Goal: Check status: Check status

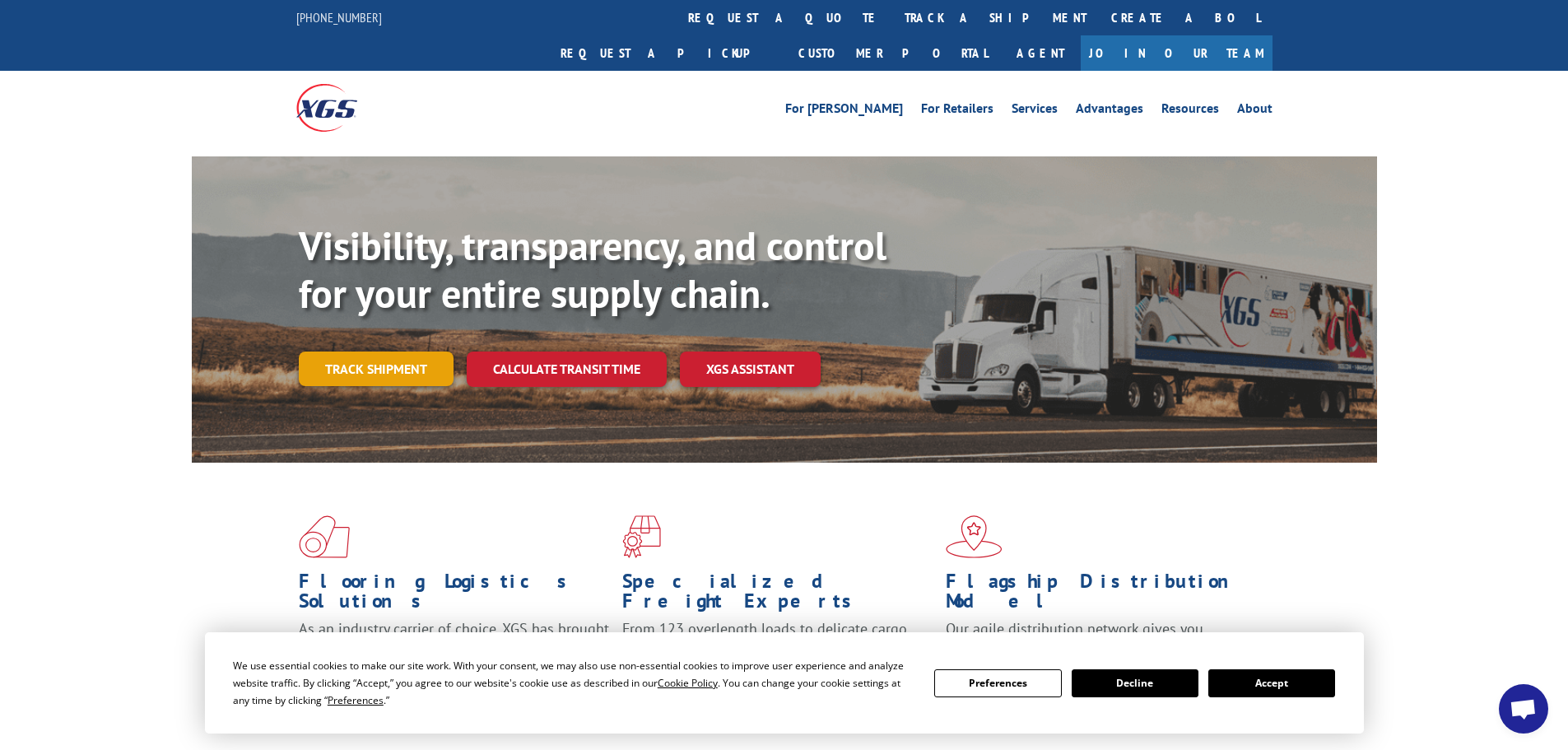
click at [399, 352] on link "Track shipment" at bounding box center [376, 369] width 154 height 34
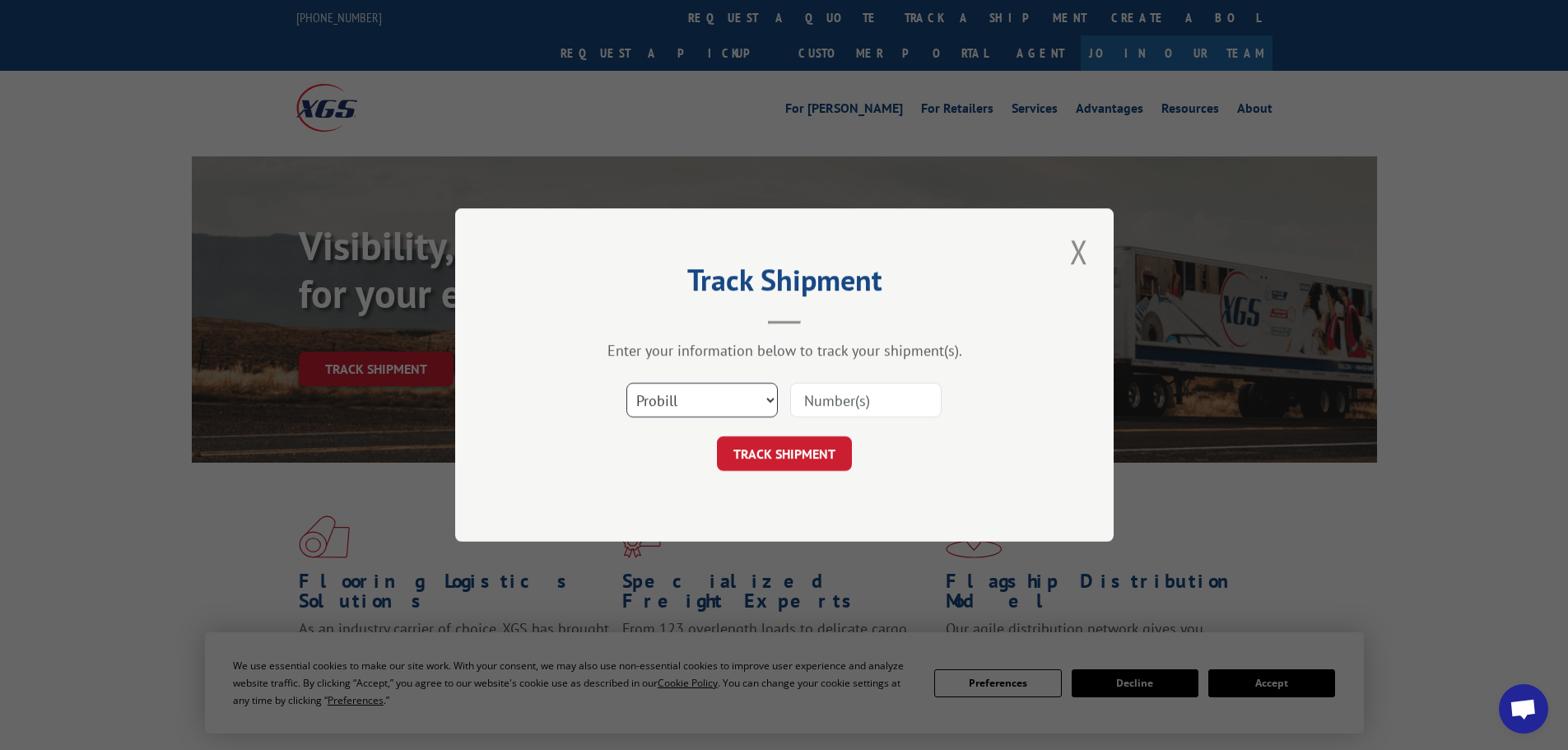
click at [771, 399] on select "Select category... Probill BOL PO" at bounding box center [702, 400] width 151 height 34
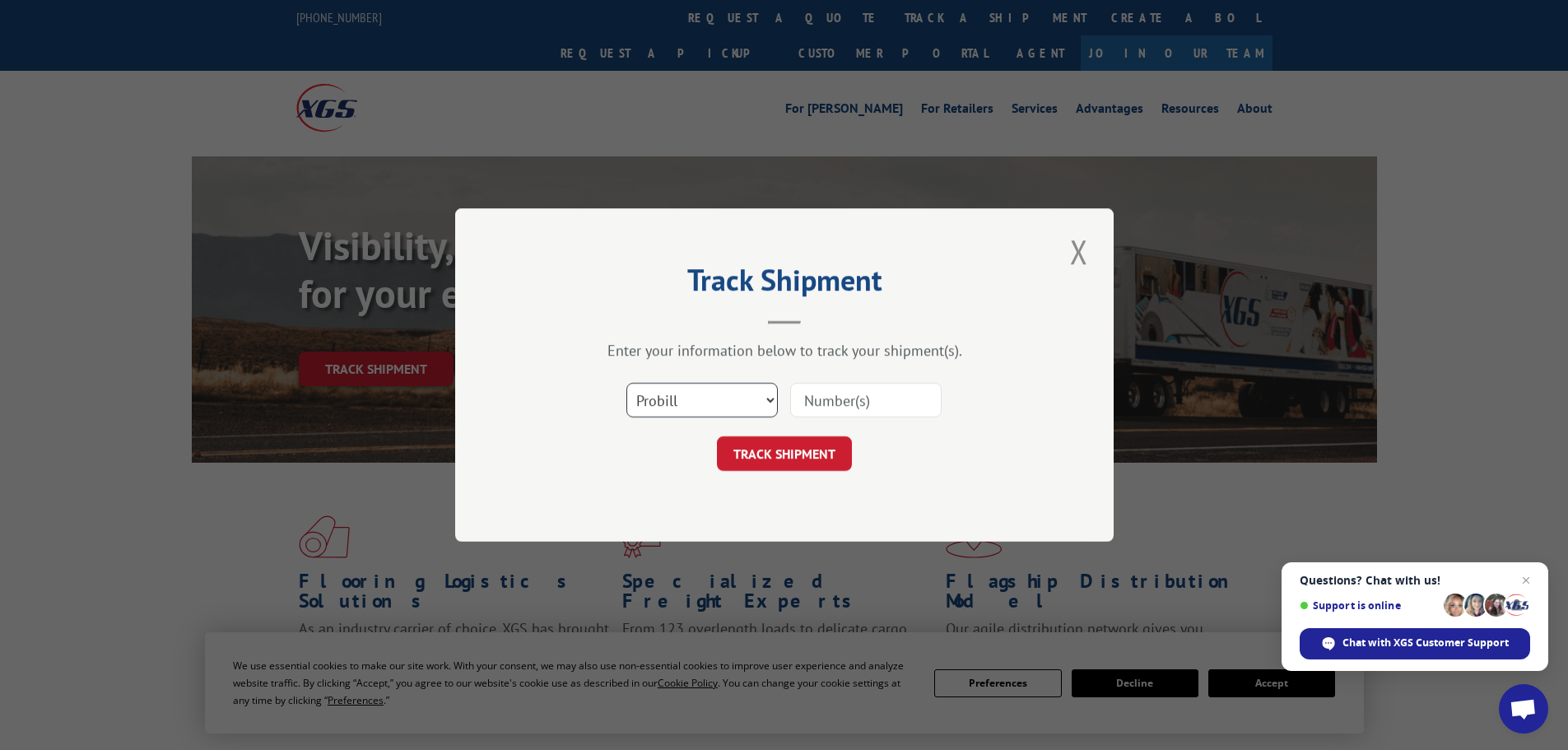
select select "po"
click at [626, 383] on select "Select category... Probill BOL PO" at bounding box center [702, 400] width 151 height 34
click at [849, 401] on input at bounding box center [865, 400] width 151 height 34
paste input "18426696"
type input "18426696"
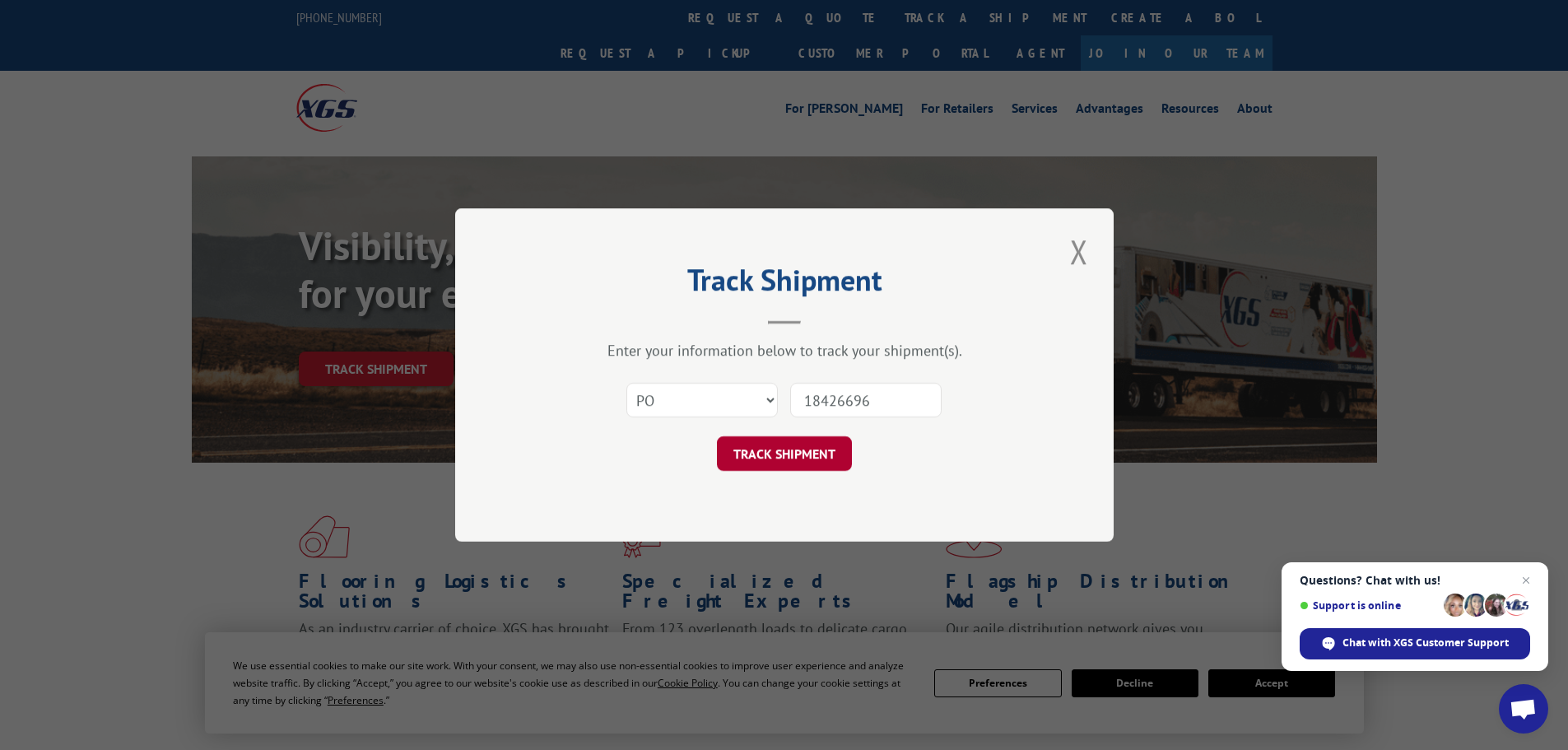
click at [797, 456] on button "TRACK SHIPMENT" at bounding box center [784, 454] width 135 height 34
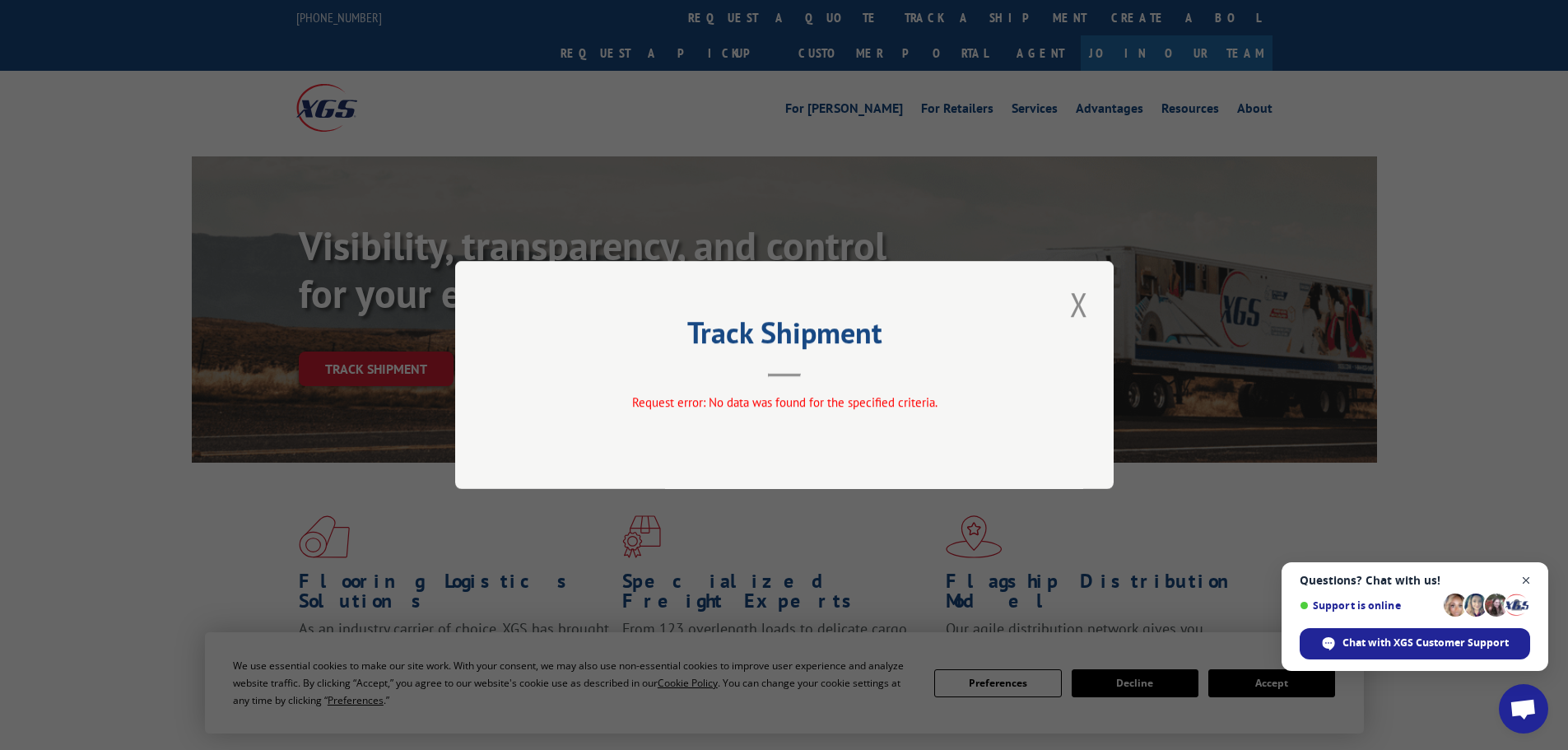
click at [1528, 580] on span "Open chat" at bounding box center [1526, 581] width 21 height 21
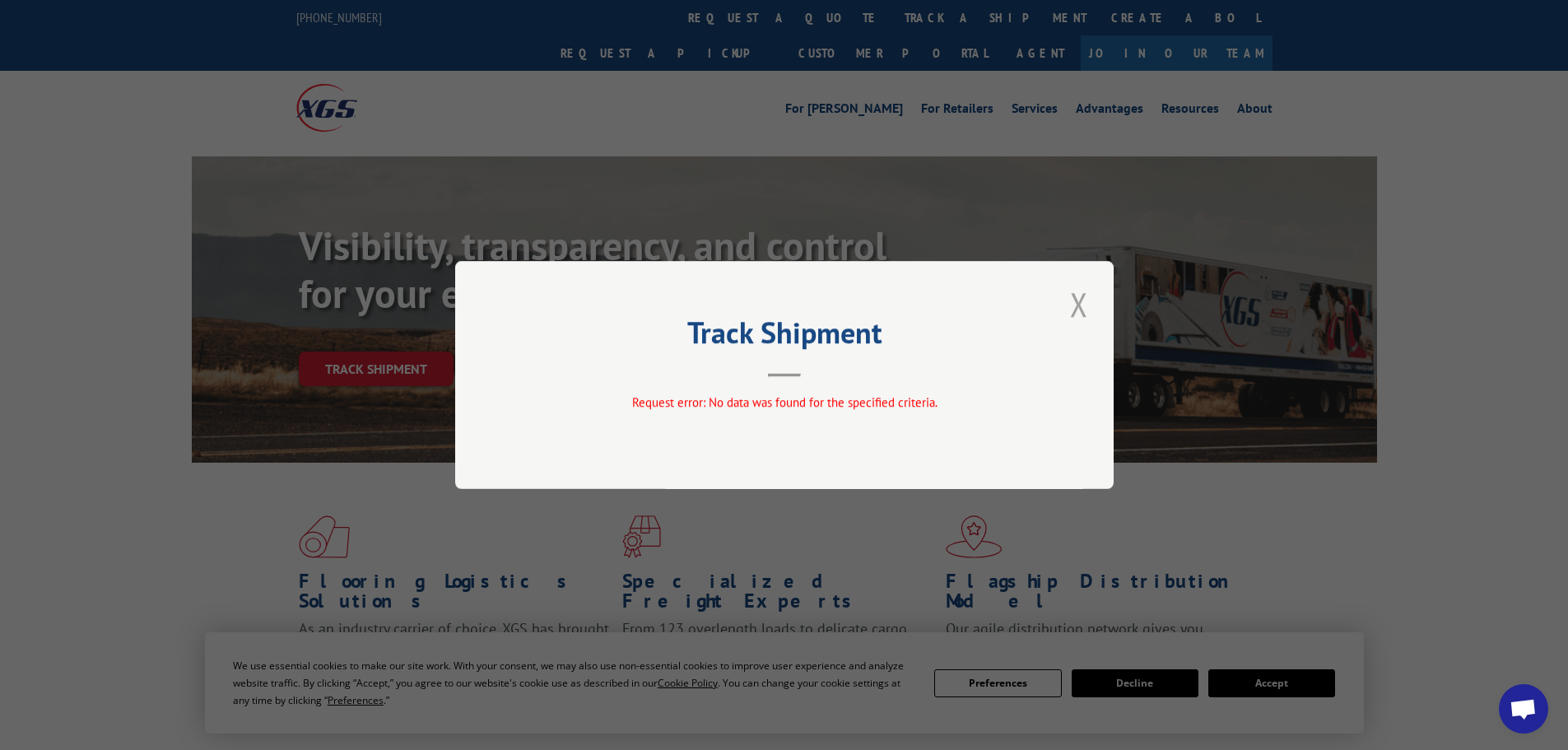
click at [1071, 309] on button "Close modal" at bounding box center [1079, 304] width 28 height 45
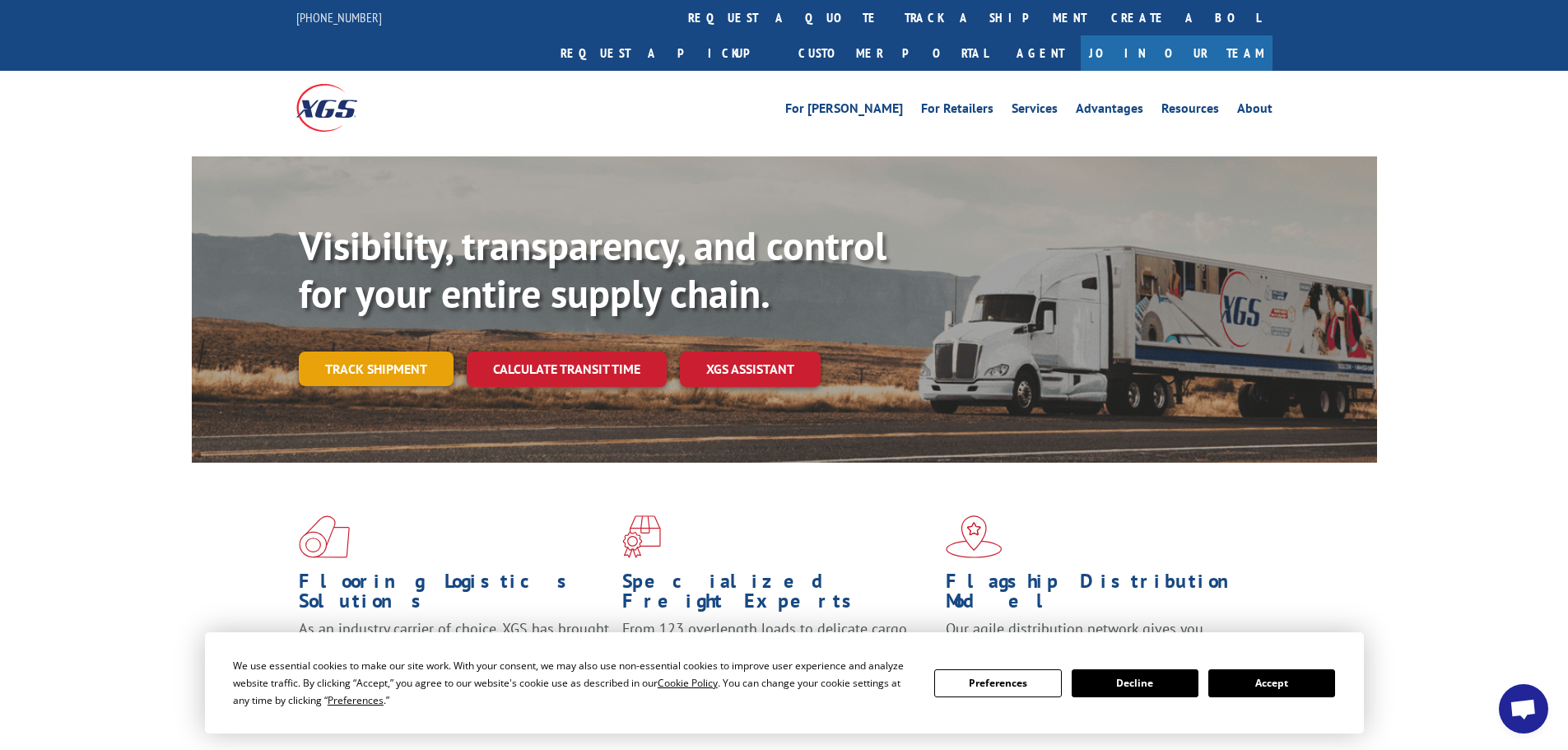
click at [376, 352] on link "Track shipment" at bounding box center [376, 369] width 154 height 34
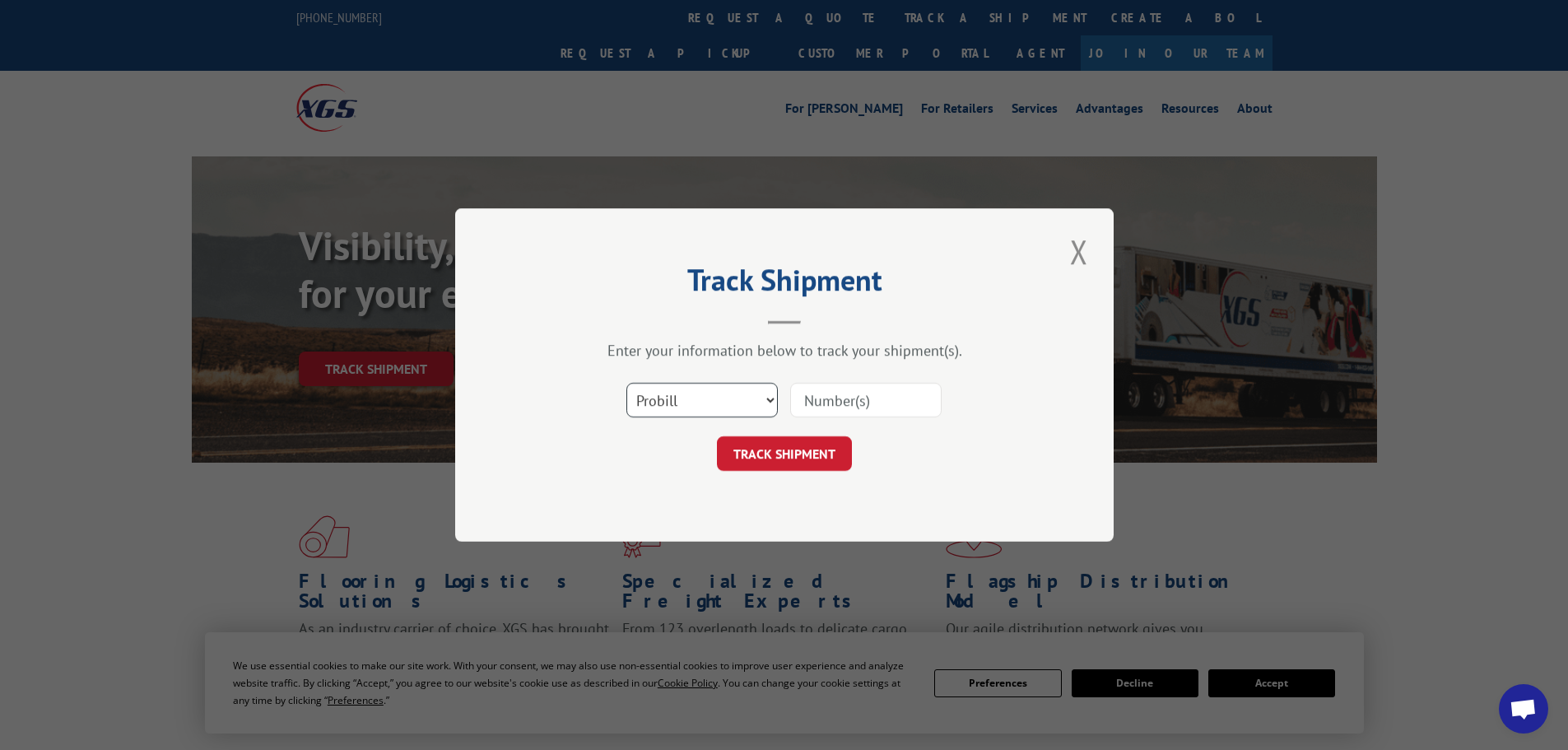
click at [763, 411] on select "Select category... Probill BOL PO" at bounding box center [702, 400] width 151 height 34
select select "po"
click at [626, 383] on select "Select category... Probill BOL PO" at bounding box center [702, 400] width 151 height 34
click at [882, 404] on input at bounding box center [865, 400] width 151 height 34
paste input "18515340"
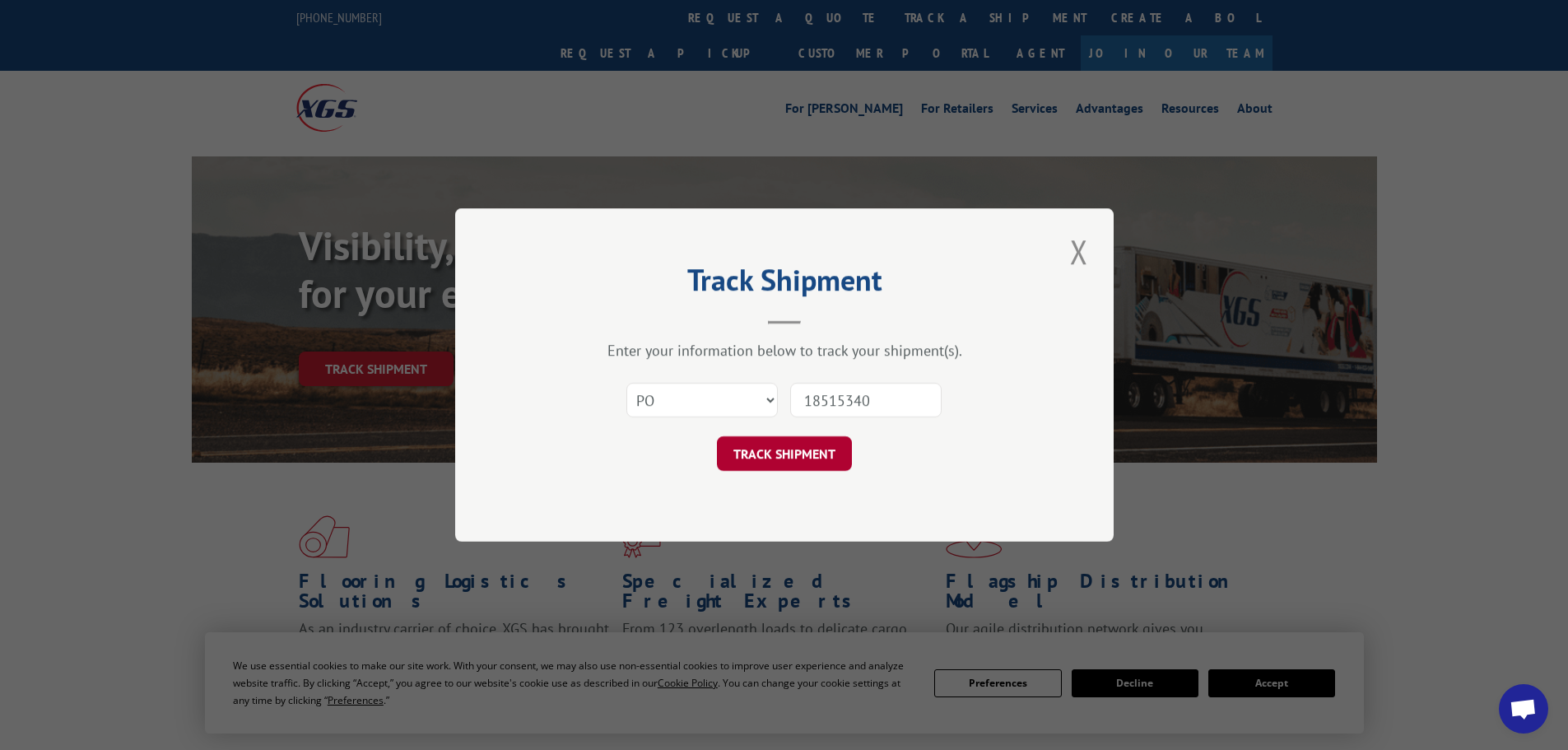
type input "18515340"
click at [776, 462] on button "TRACK SHIPMENT" at bounding box center [784, 454] width 135 height 34
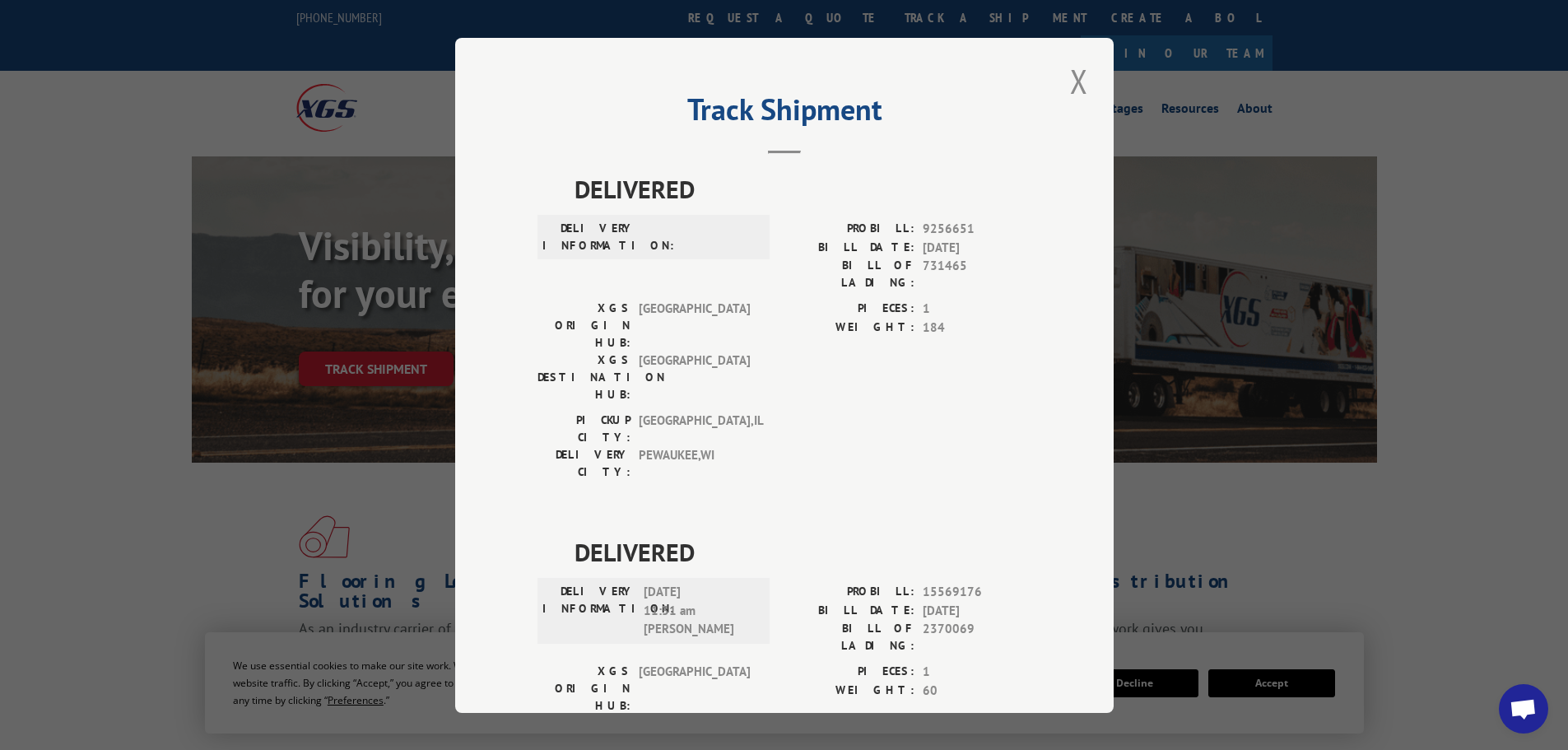
click at [1486, 154] on div "Track Shipment DELIVERED DELIVERY INFORMATION: PROBILL: 9256651 BILL DATE: [DAT…" at bounding box center [784, 375] width 1568 height 750
click at [1074, 82] on button "Close modal" at bounding box center [1079, 81] width 28 height 45
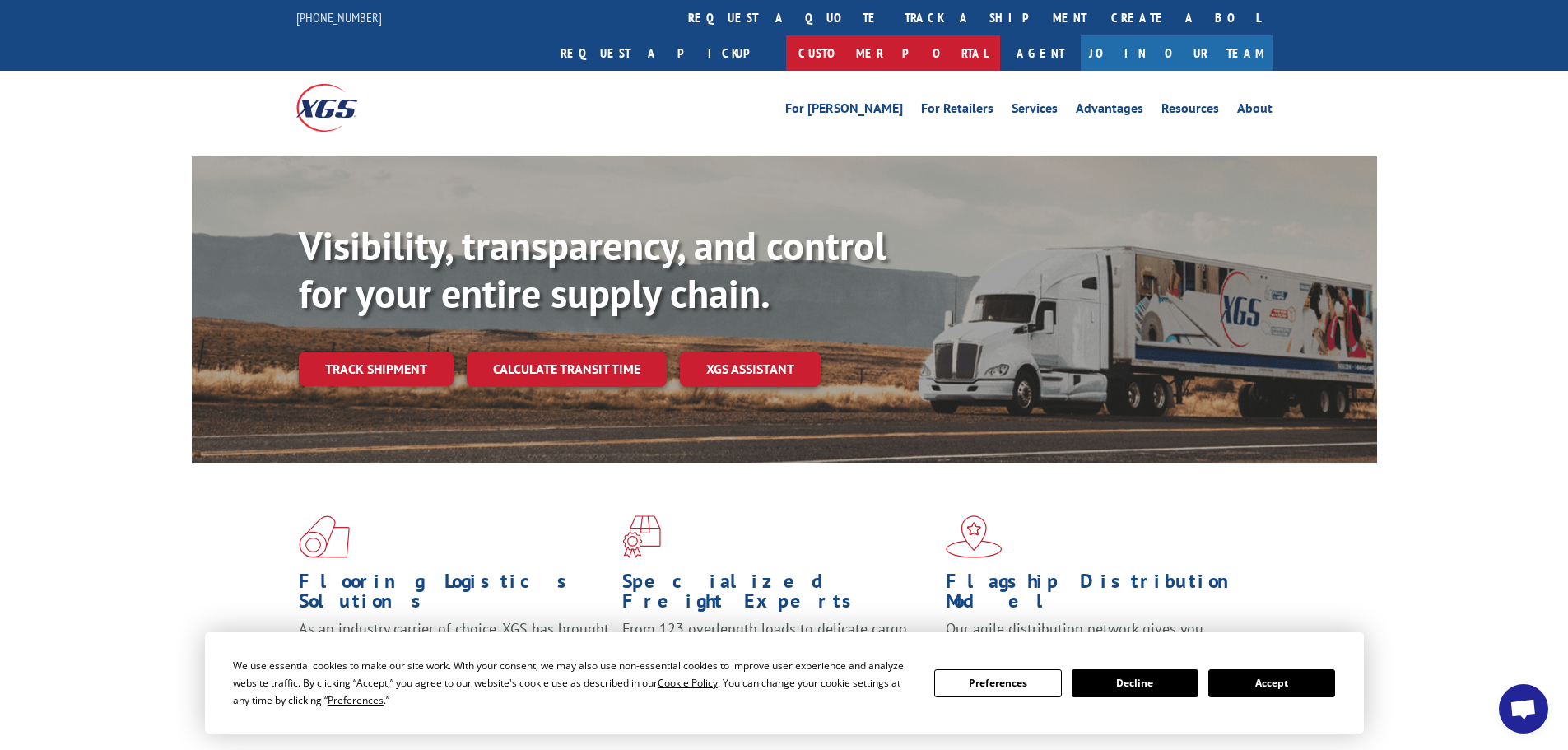
click at [1000, 35] on link "Customer Portal" at bounding box center [892, 53] width 214 height 35
